Goal: Task Accomplishment & Management: Manage account settings

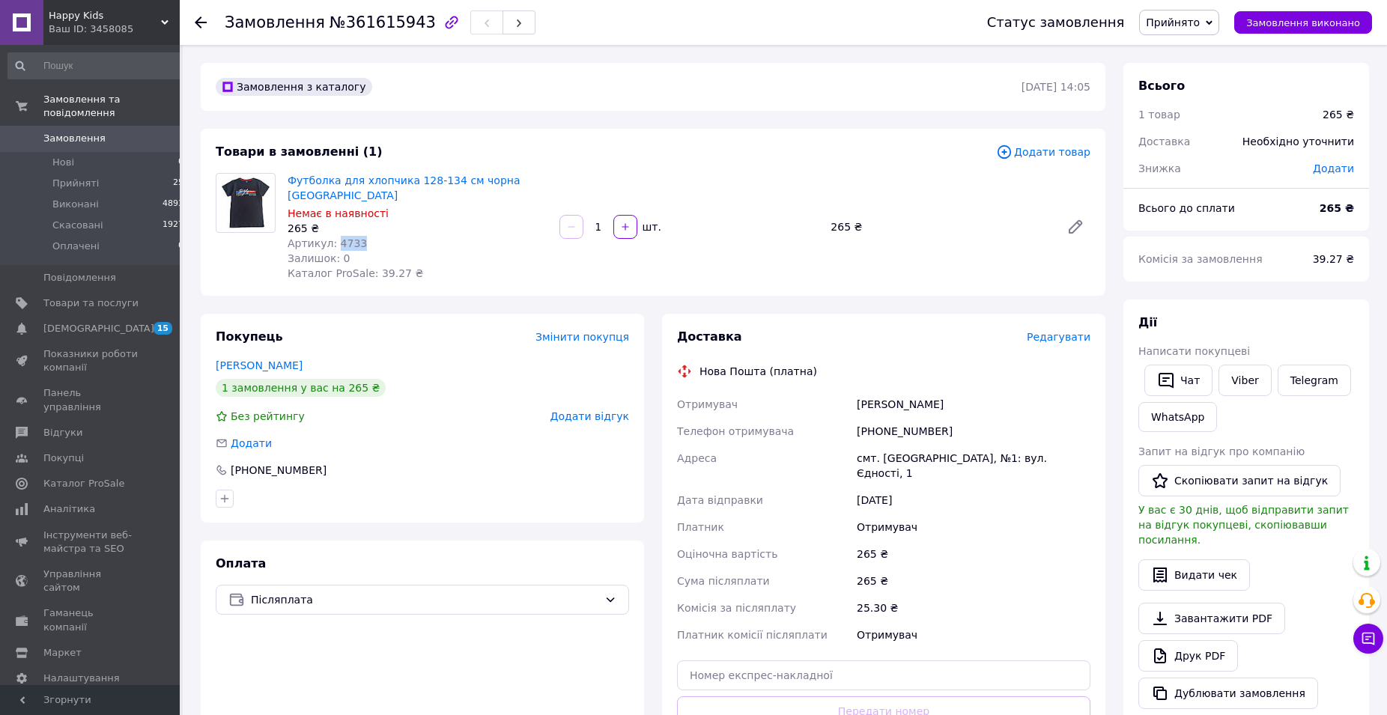
drag, startPoint x: 364, startPoint y: 223, endPoint x: 332, endPoint y: 228, distance: 32.5
click at [332, 236] on div "Артикул: 4733" at bounding box center [417, 243] width 260 height 15
copy span "4733"
click at [80, 132] on span "Замовлення" at bounding box center [74, 138] width 62 height 13
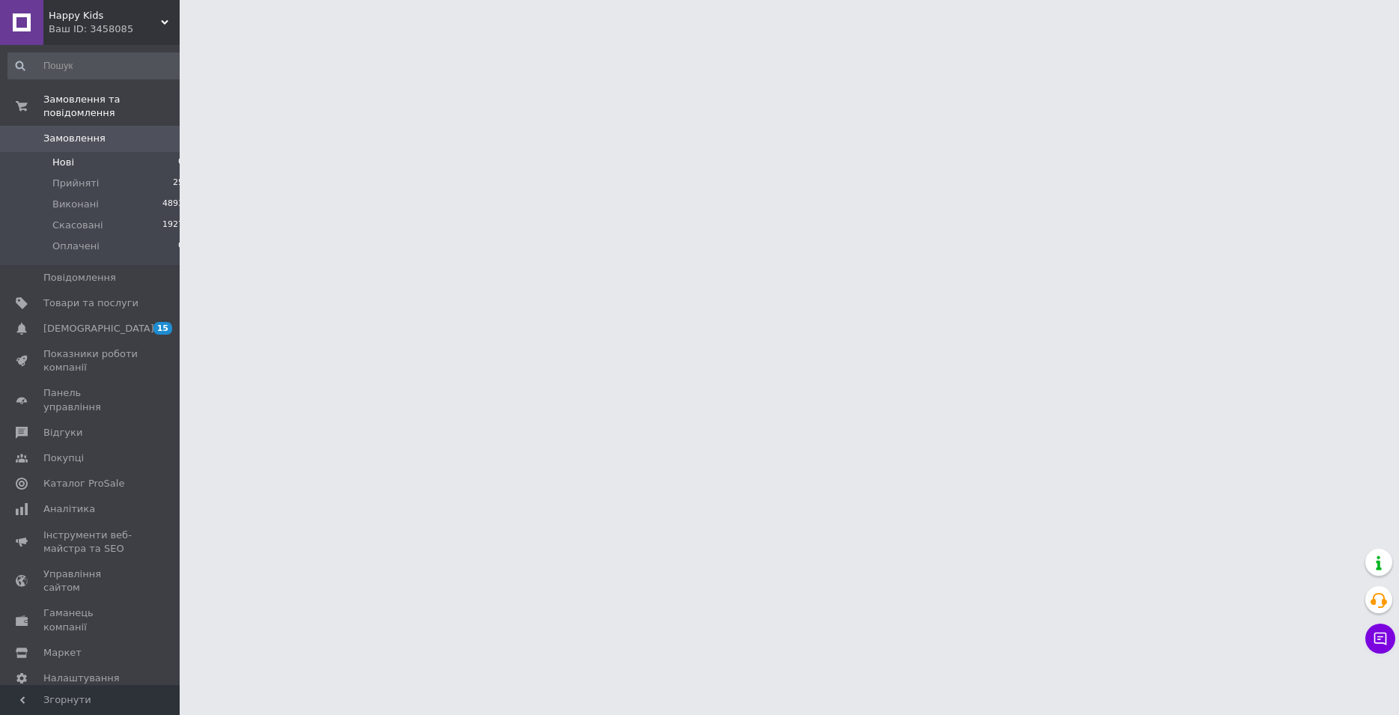
click at [80, 152] on li "Нові 0" at bounding box center [96, 162] width 192 height 21
click at [58, 156] on span "Нові" at bounding box center [63, 162] width 22 height 13
click at [57, 156] on span "Нові" at bounding box center [63, 162] width 22 height 13
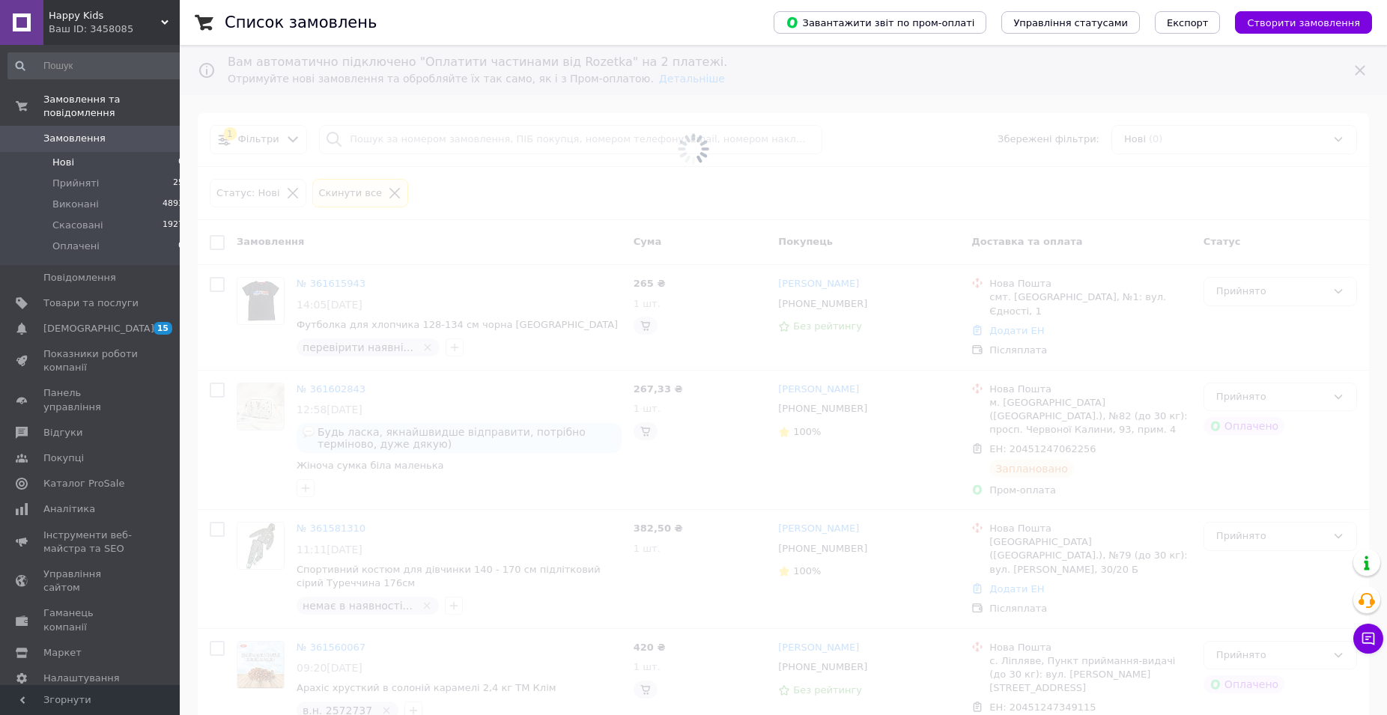
drag, startPoint x: 25, startPoint y: 158, endPoint x: 374, endPoint y: 193, distance: 350.6
click at [363, 139] on span at bounding box center [693, 149] width 1387 height 298
click at [374, 193] on span at bounding box center [693, 149] width 1387 height 298
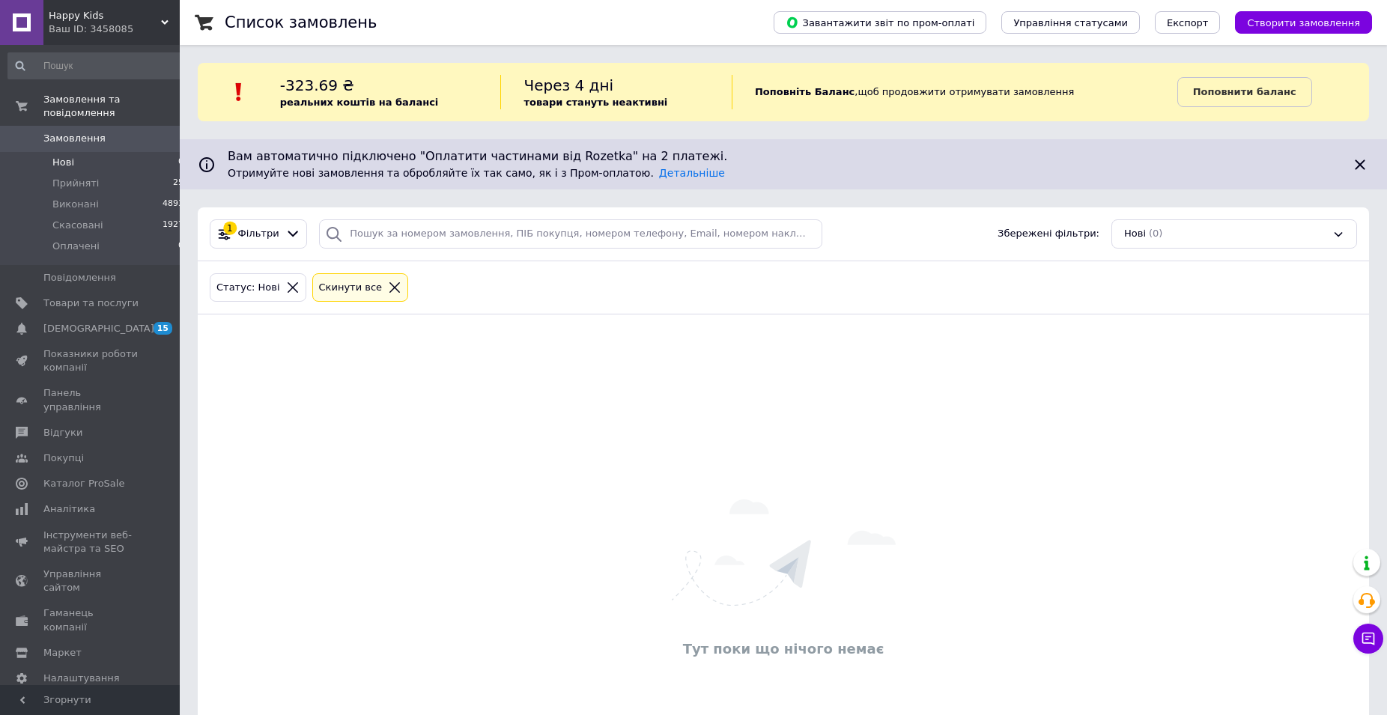
click at [388, 285] on icon at bounding box center [394, 287] width 13 height 13
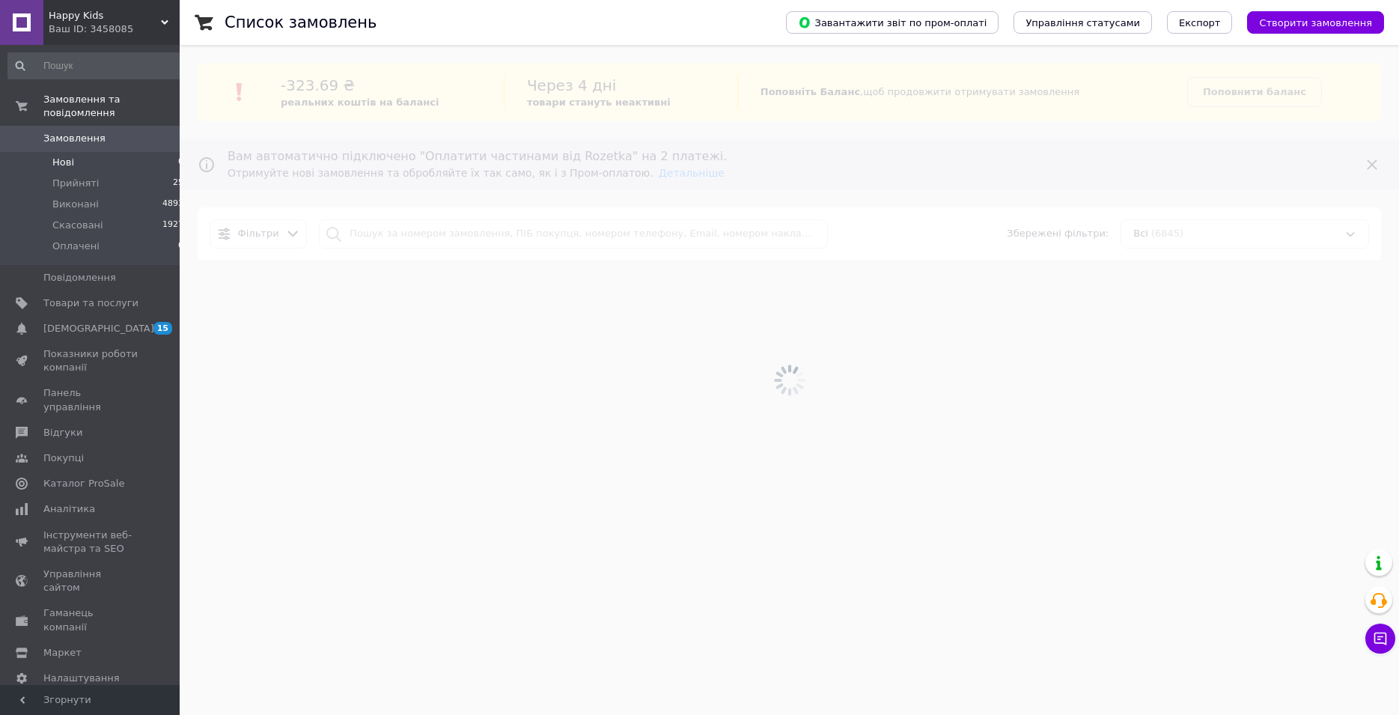
click at [370, 234] on div at bounding box center [790, 380] width 1220 height 670
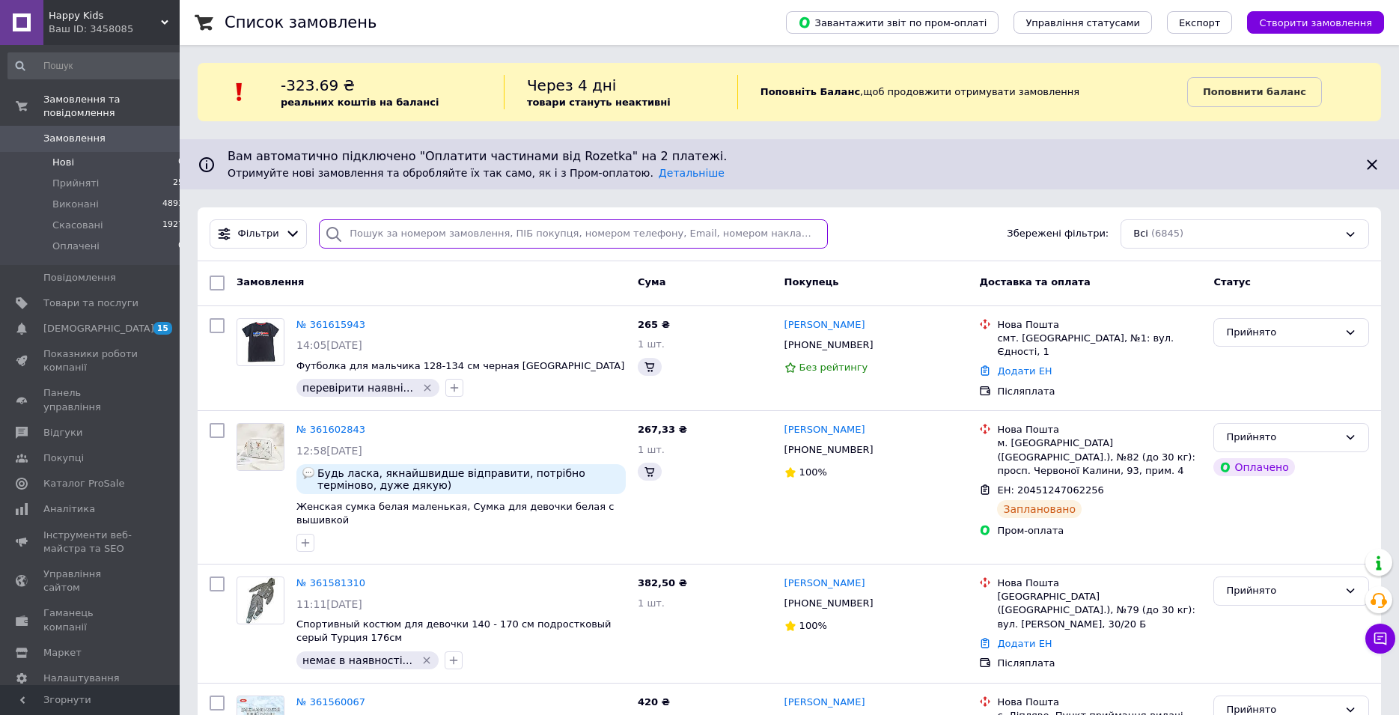
click at [377, 235] on input "search" at bounding box center [573, 233] width 509 height 29
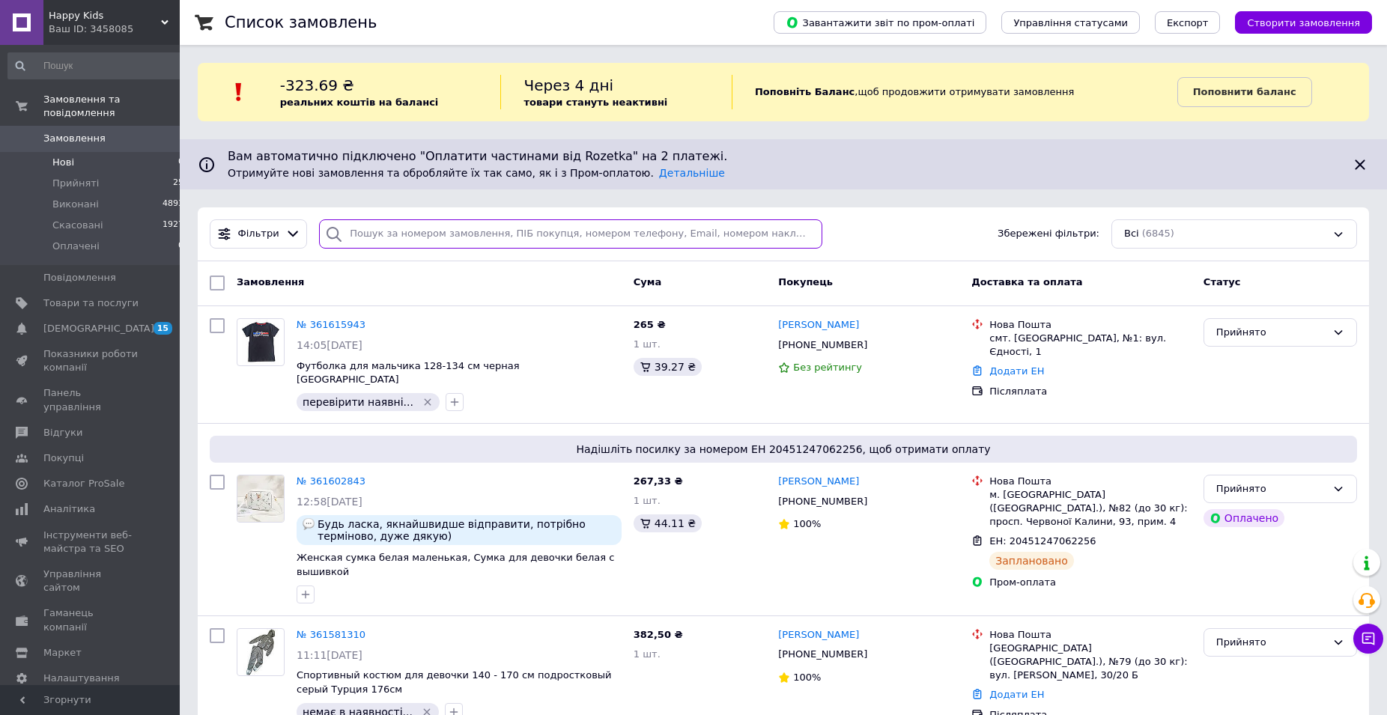
paste input "4733"
type input "4733"
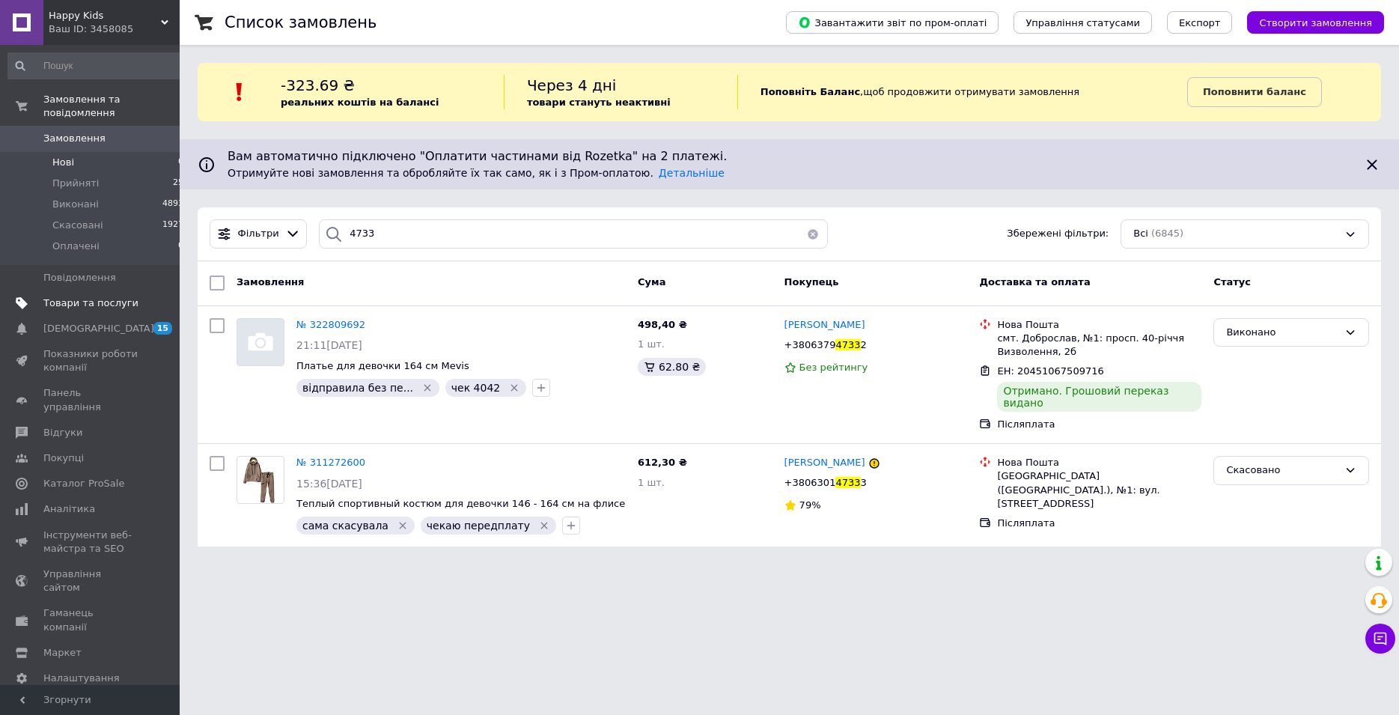
click at [90, 296] on span "Товари та послуги" at bounding box center [90, 302] width 95 height 13
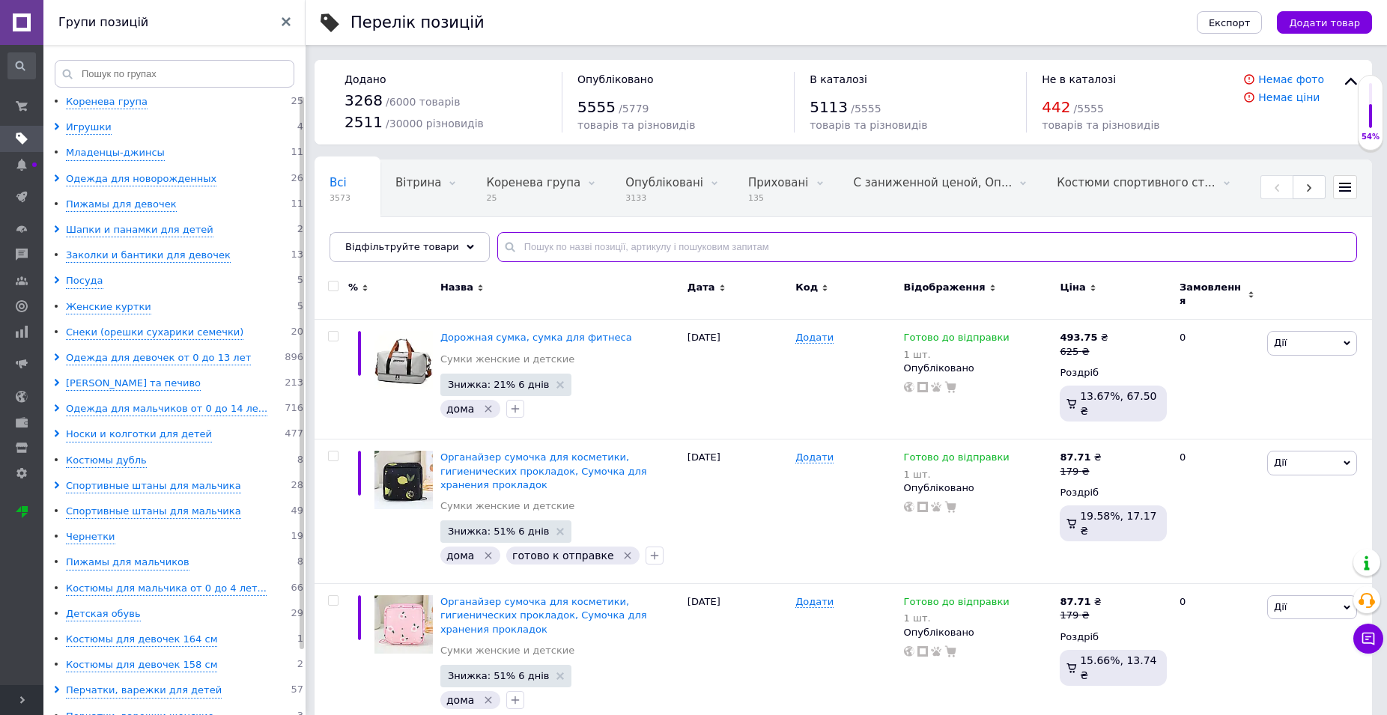
click at [544, 256] on input "text" at bounding box center [926, 247] width 859 height 30
paste input "4733"
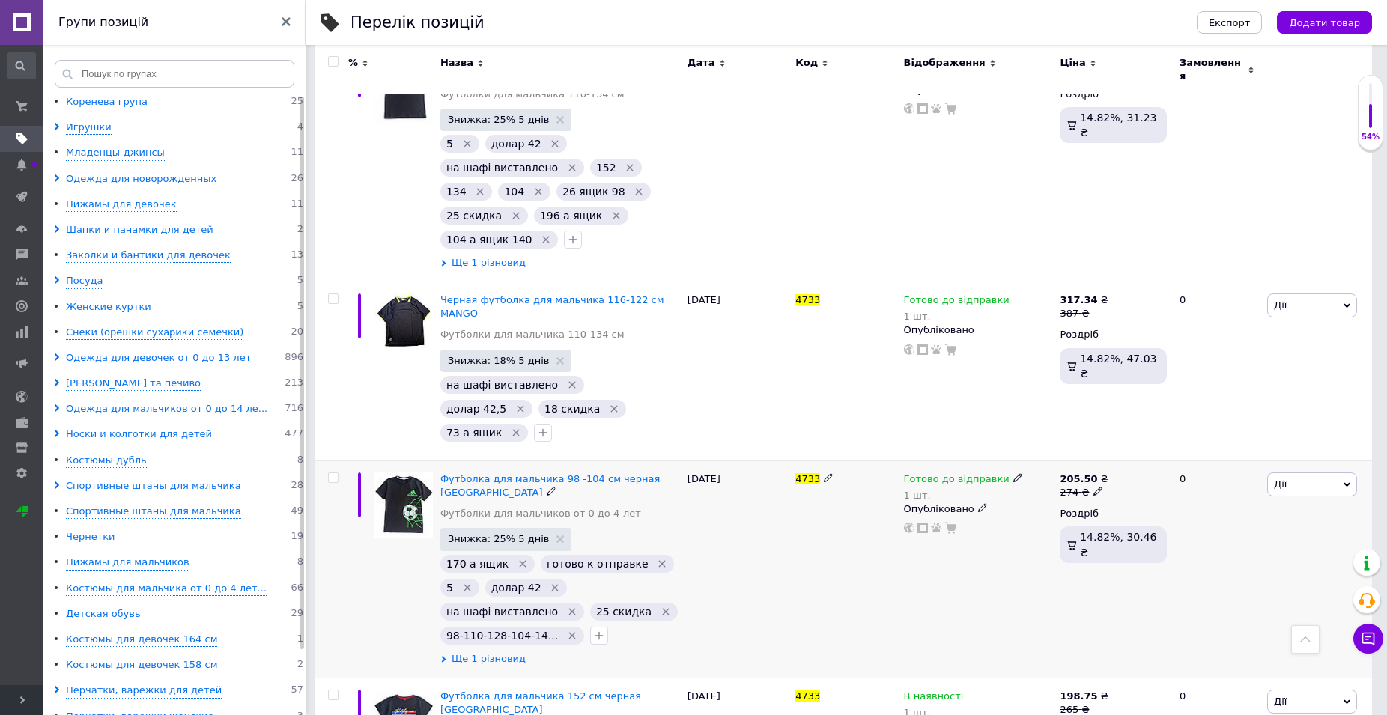
scroll to position [663, 0]
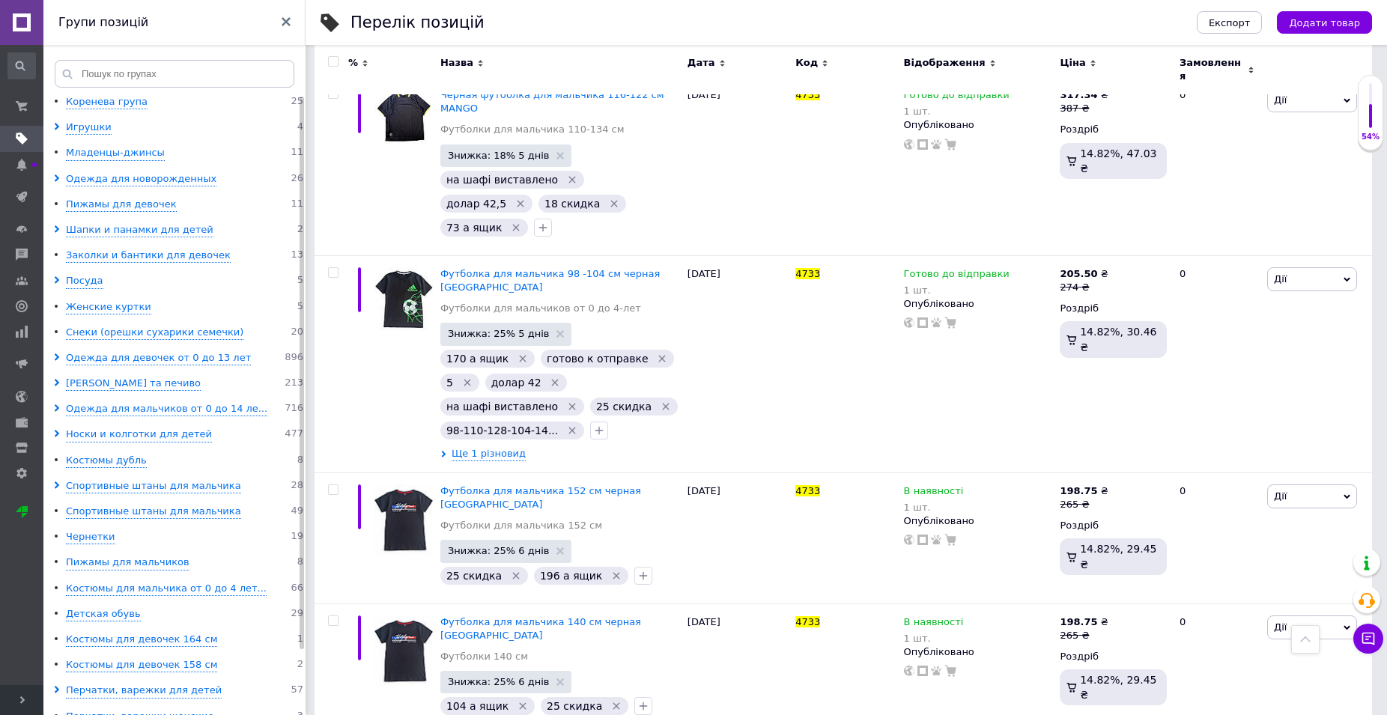
type input "4733"
click at [32, 635] on div "Замовлення та повідомлення Замовлення та повідомлення Замовлення Повідомлення Т…" at bounding box center [21, 365] width 43 height 640
click at [15, 699] on span "Розгорнути" at bounding box center [21, 700] width 43 height 30
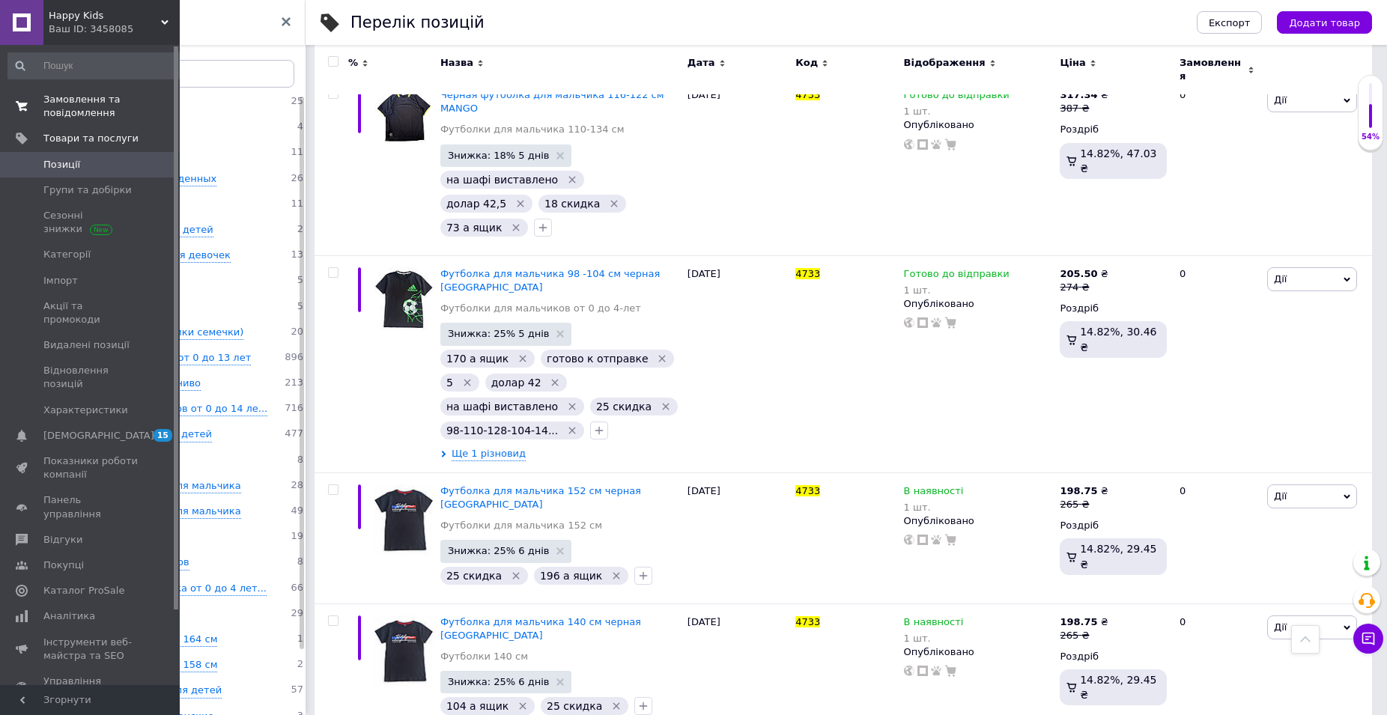
click at [73, 112] on span "Замовлення та повідомлення" at bounding box center [90, 106] width 95 height 27
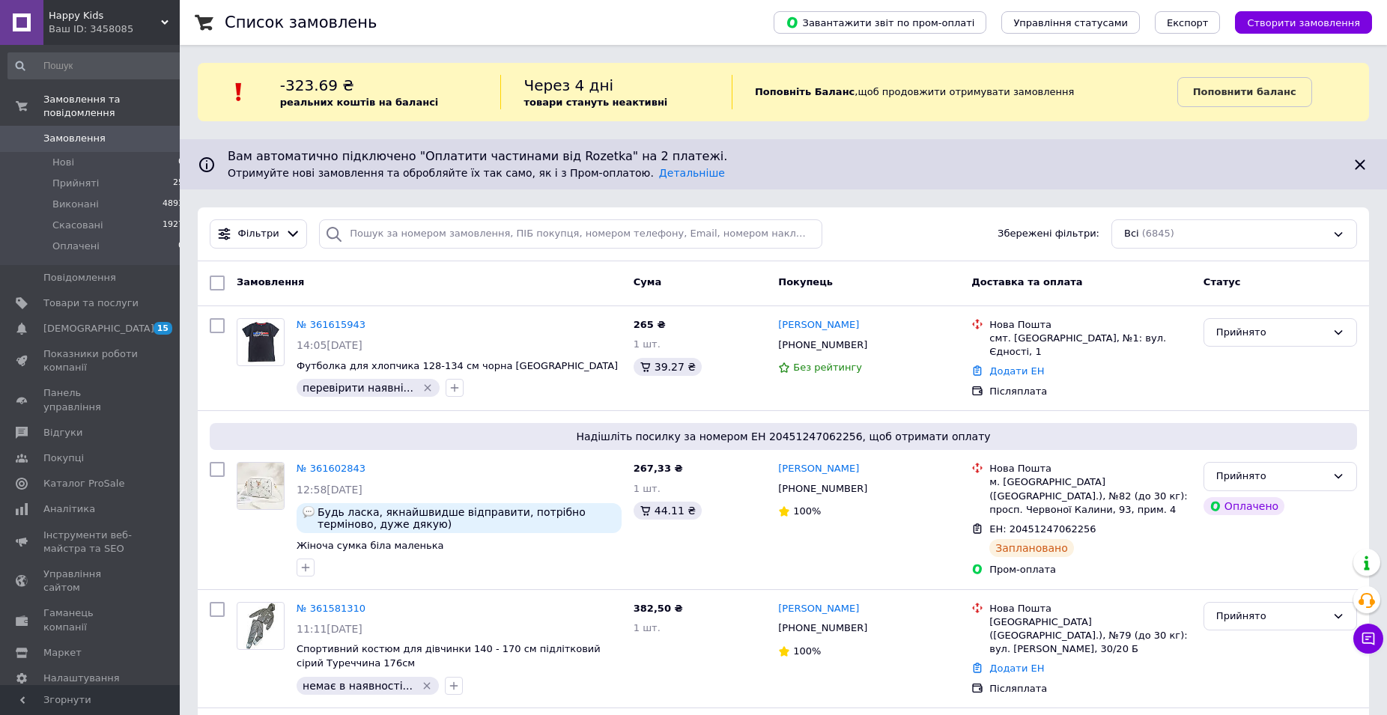
click at [23, 704] on span "Згорнути" at bounding box center [90, 700] width 180 height 30
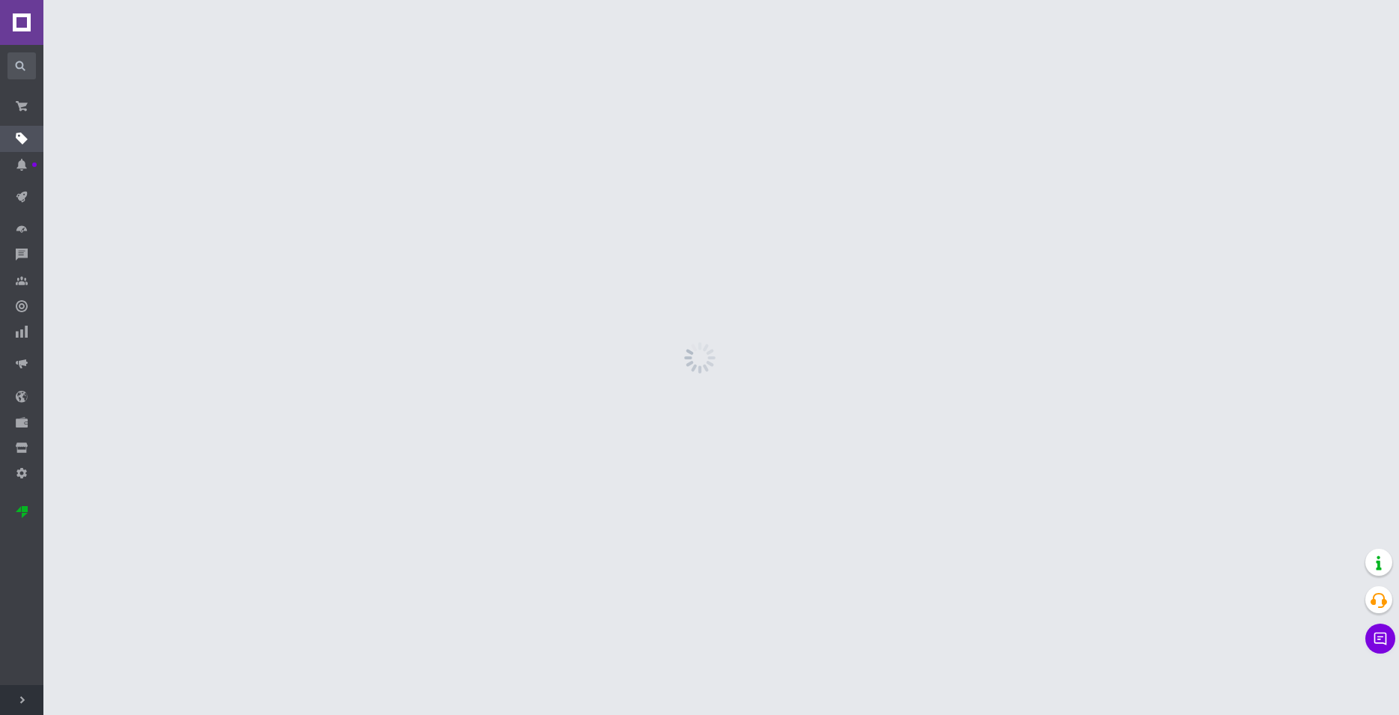
click at [25, 695] on span "Розгорнути" at bounding box center [21, 700] width 43 height 30
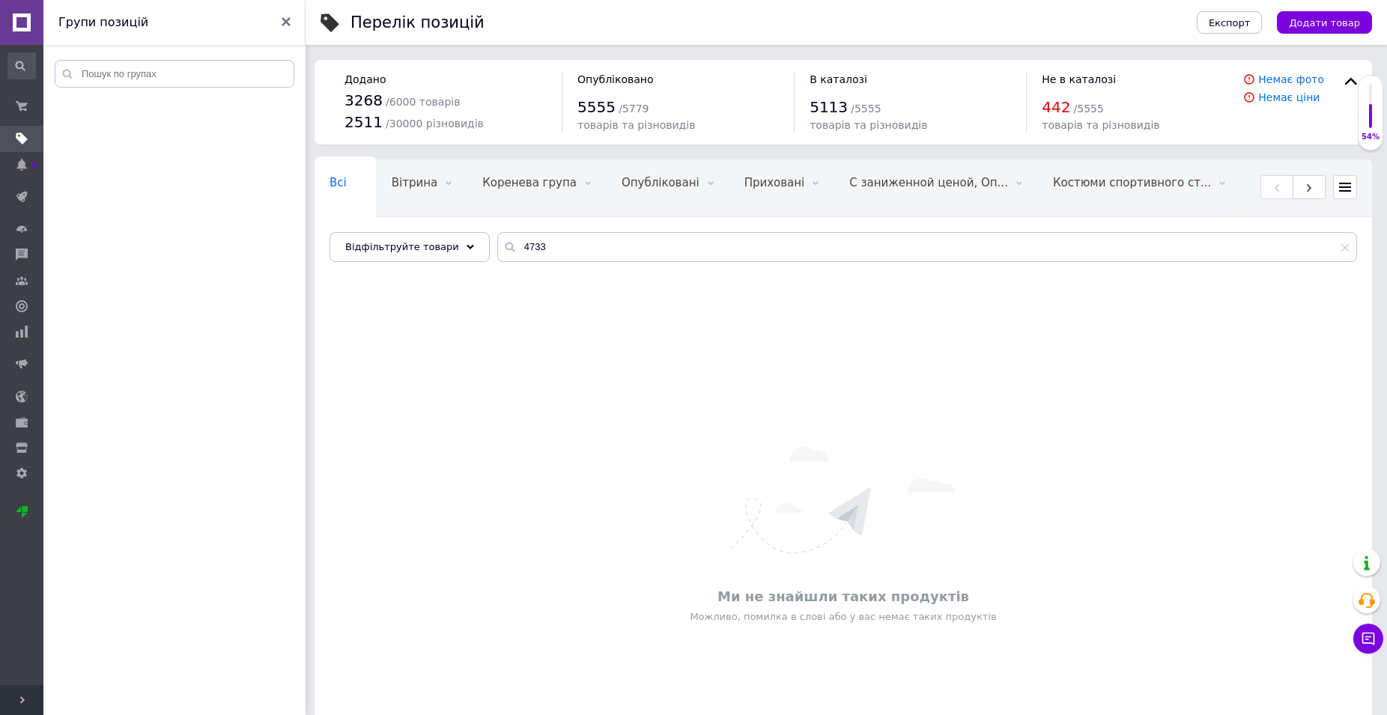
click at [25, 698] on icon at bounding box center [22, 699] width 7 height 7
